Goal: Transaction & Acquisition: Purchase product/service

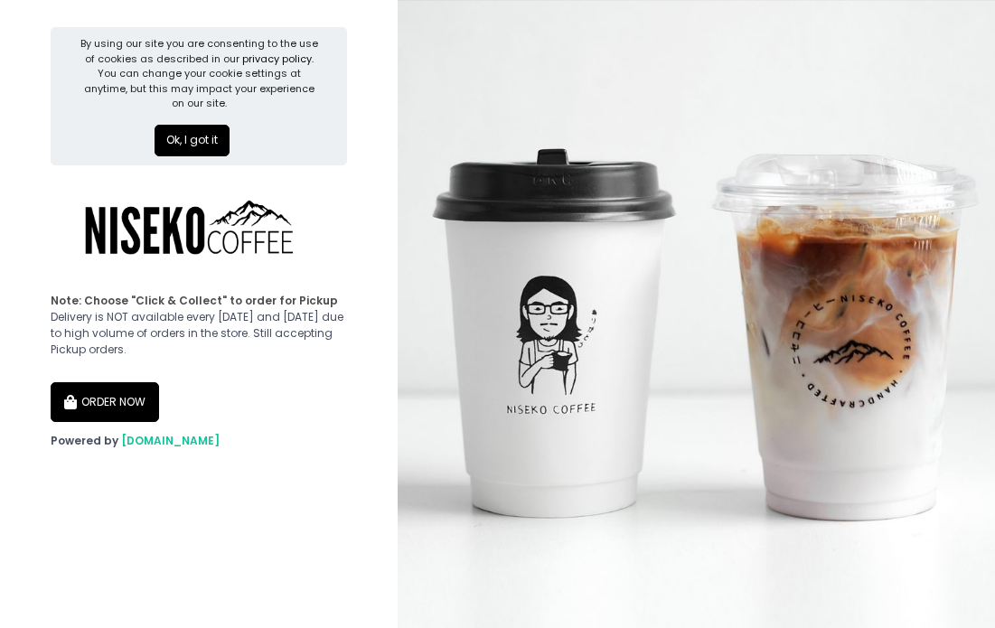
click at [95, 396] on button "ORDER NOW" at bounding box center [105, 402] width 108 height 40
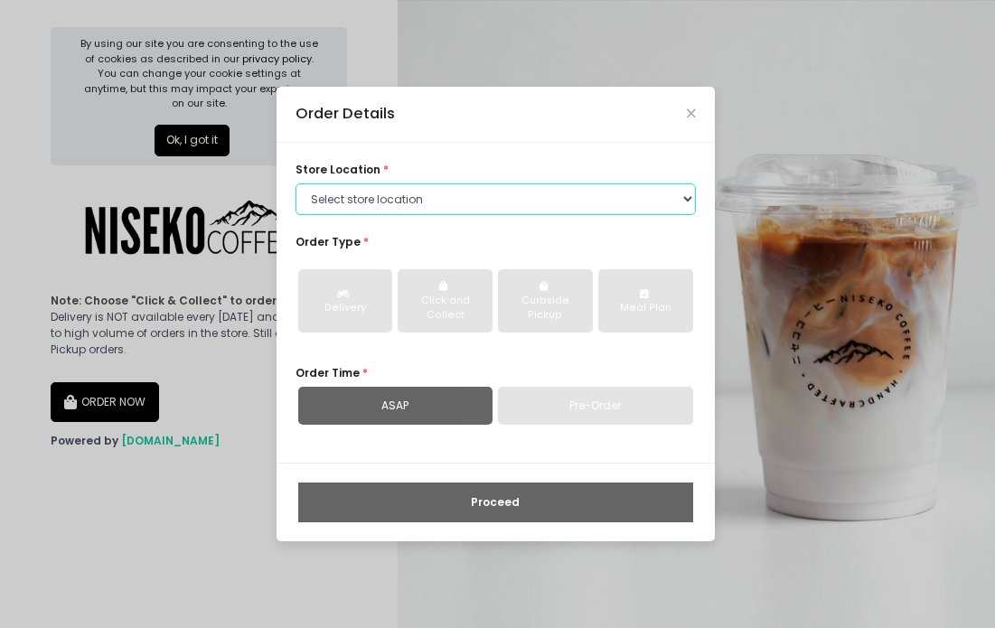
click at [398, 188] on select "Select store location [GEOGRAPHIC_DATA] [GEOGRAPHIC_DATA] Niseko Coffee [GEOGRA…" at bounding box center [495, 199] width 400 height 33
select select "645a039fd957f8b56cab6e88"
click at [295, 183] on select "Select store location [GEOGRAPHIC_DATA] [GEOGRAPHIC_DATA] Niseko Coffee [GEOGRA…" at bounding box center [495, 199] width 400 height 33
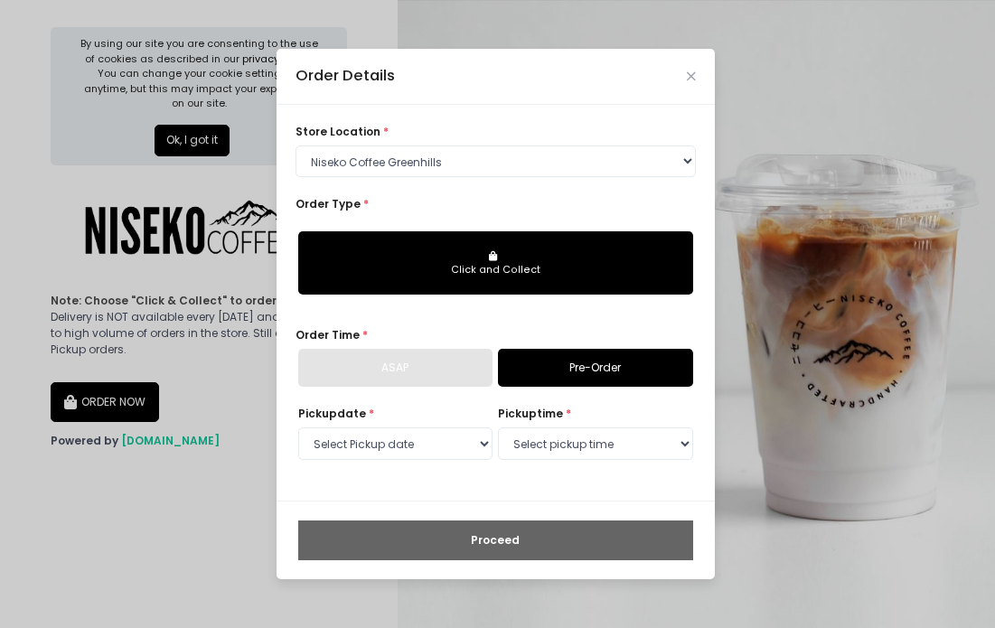
click at [455, 278] on button "Click and Collect" at bounding box center [495, 262] width 395 height 63
click at [422, 366] on div "ASAP" at bounding box center [395, 368] width 195 height 38
click at [437, 437] on select "Select Pickup date [DATE] [DATE] [DATE] [DATE] [DATE] [DATE] [DATE] [DATE] [DAT…" at bounding box center [395, 443] width 195 height 33
select select "[DATE]"
click at [298, 427] on select "Select Pickup date [DATE] [DATE] [DATE] [DATE] [DATE] [DATE] [DATE] [DATE] [DAT…" at bounding box center [395, 443] width 195 height 33
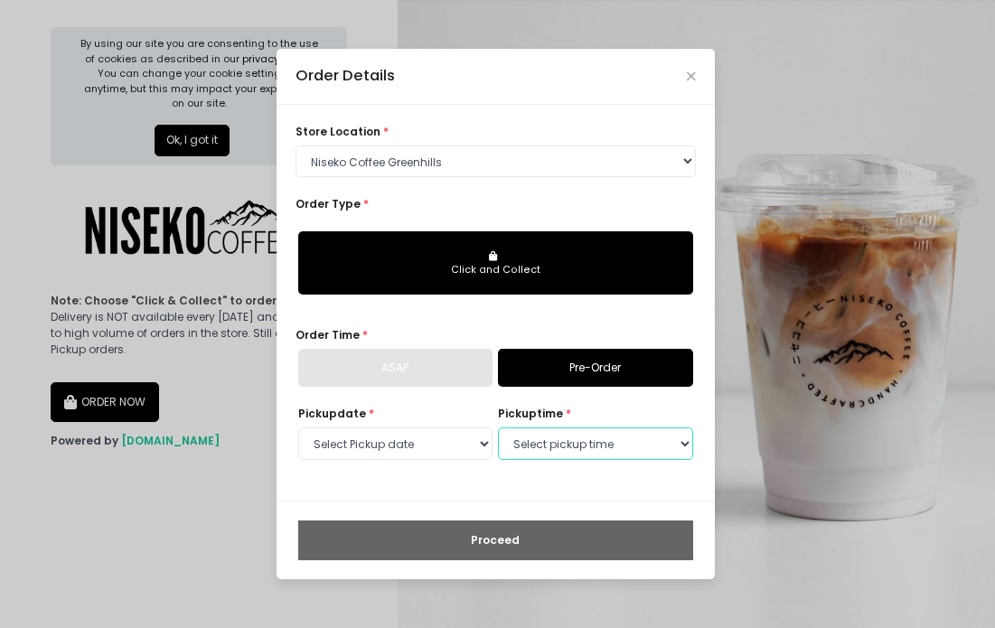
click at [592, 429] on select "Select pickup time 11:00 AM - 11:30 AM 11:30 AM - 12:00 PM 12:00 PM - 12:30 PM …" at bounding box center [595, 443] width 195 height 33
select select "11:00"
click at [498, 427] on select "Select pickup time 11:00 AM - 11:30 AM 11:30 AM - 12:00 PM 12:00 PM - 12:30 PM …" at bounding box center [595, 443] width 195 height 33
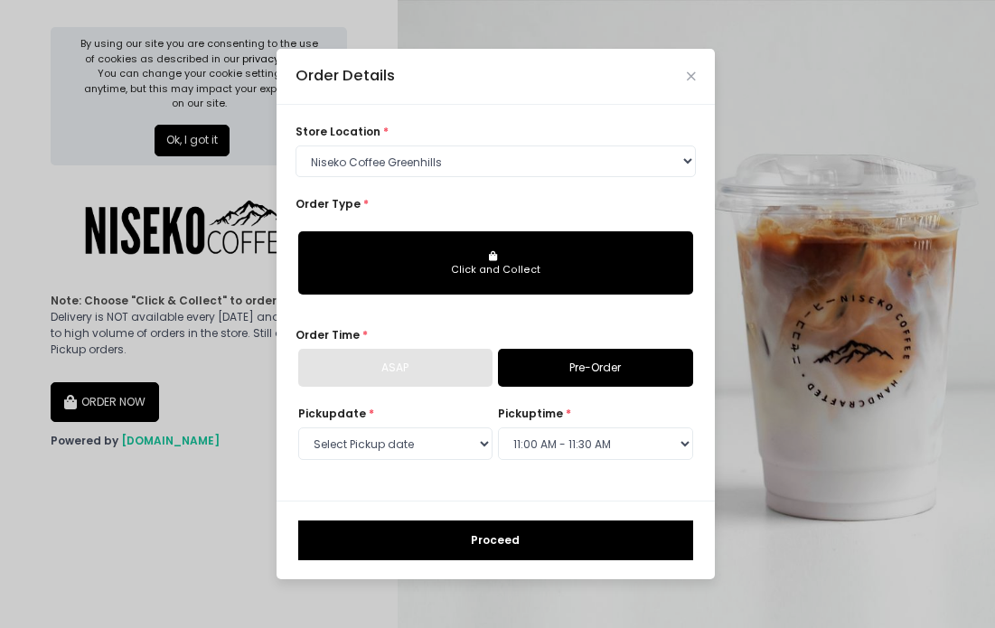
click at [528, 278] on button "Click and Collect" at bounding box center [495, 262] width 395 height 63
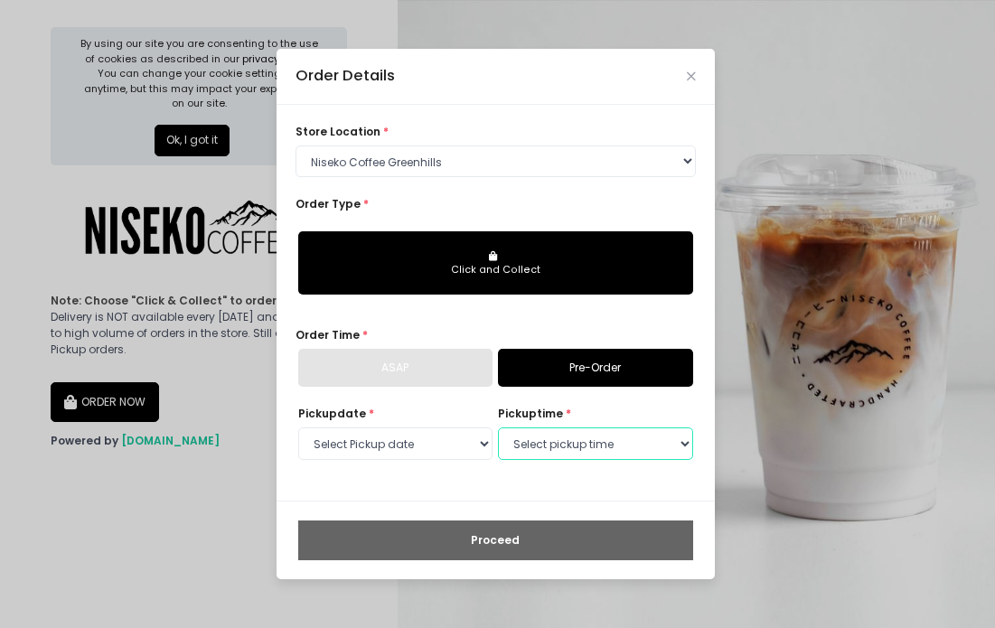
click at [558, 447] on select "Select pickup time 11:00 AM - 11:30 AM 11:30 AM - 12:00 PM 12:00 PM - 12:30 PM …" at bounding box center [595, 443] width 195 height 33
select select "11:00"
click at [498, 427] on select "Select pickup time 11:00 AM - 11:30 AM 11:30 AM - 12:00 PM 12:00 PM - 12:30 PM …" at bounding box center [595, 443] width 195 height 33
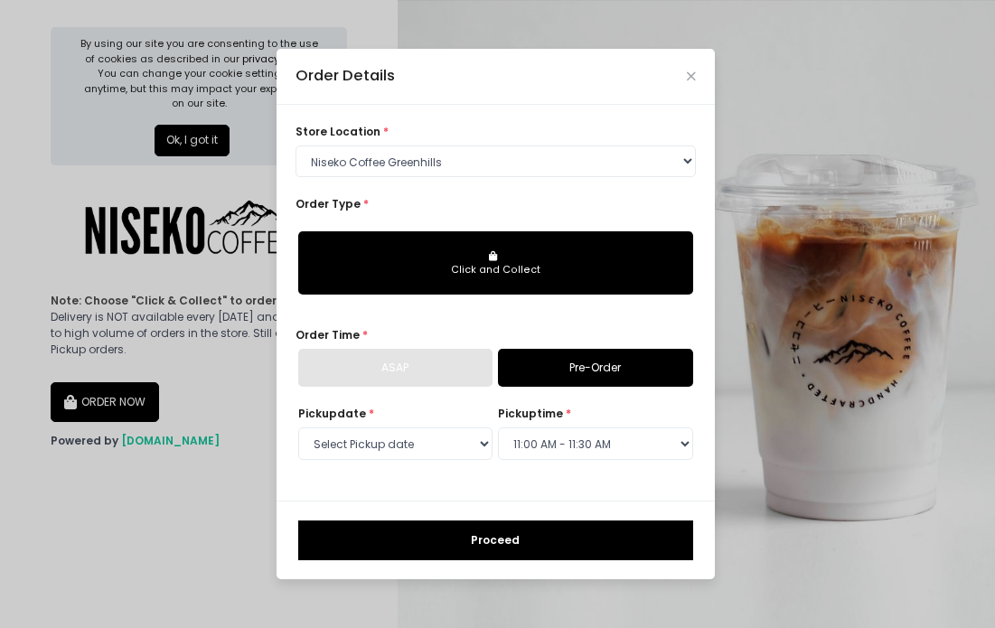
click at [485, 517] on div "Proceed" at bounding box center [496, 540] width 438 height 79
click at [489, 533] on button "Proceed" at bounding box center [495, 540] width 395 height 40
